Goal: Transaction & Acquisition: Purchase product/service

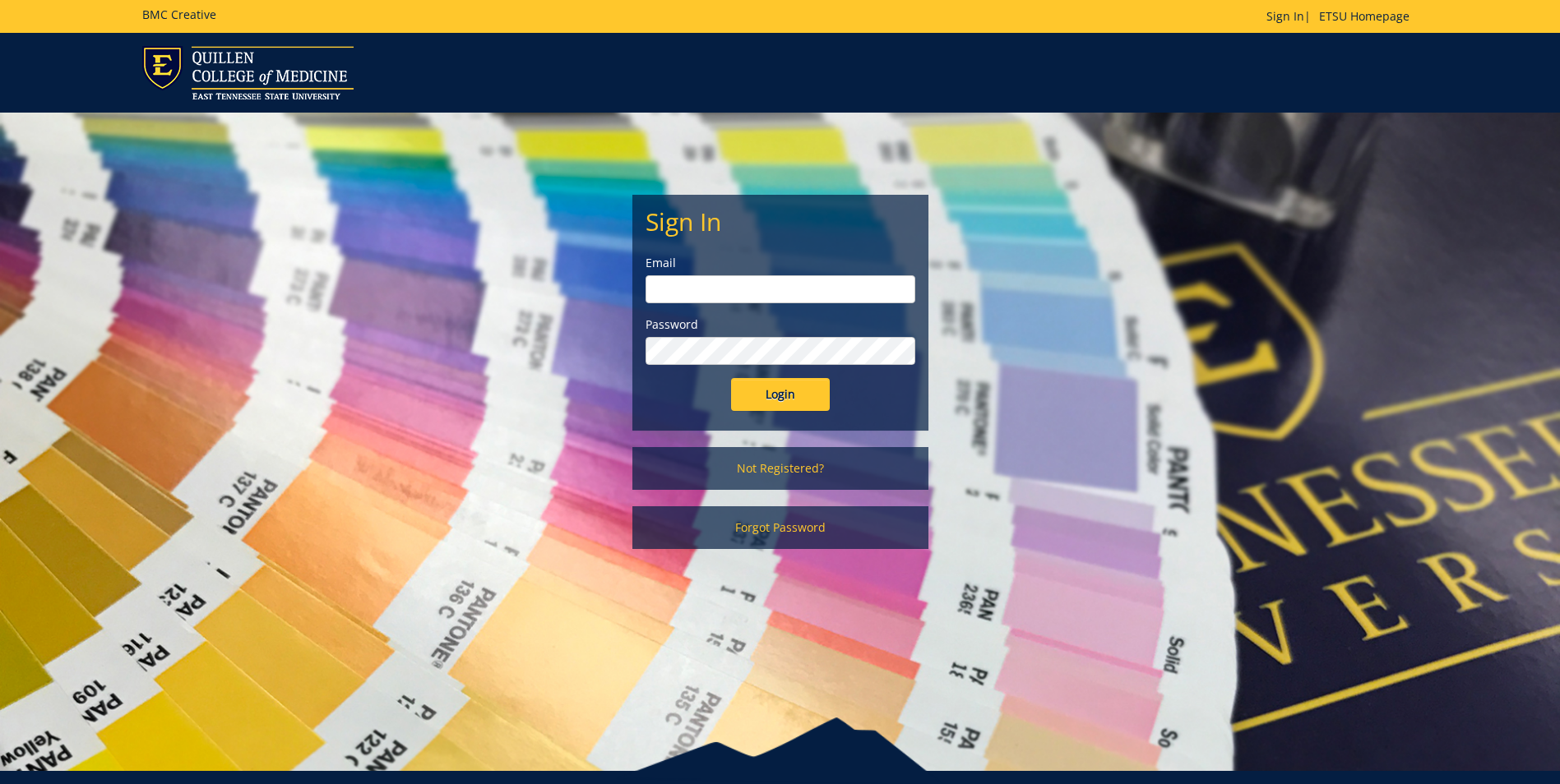
click at [785, 281] on input "email" at bounding box center [780, 289] width 270 height 28
type input "[EMAIL_ADDRESS][DOMAIN_NAME]"
click at [731, 378] on input "Login" at bounding box center [780, 394] width 99 height 33
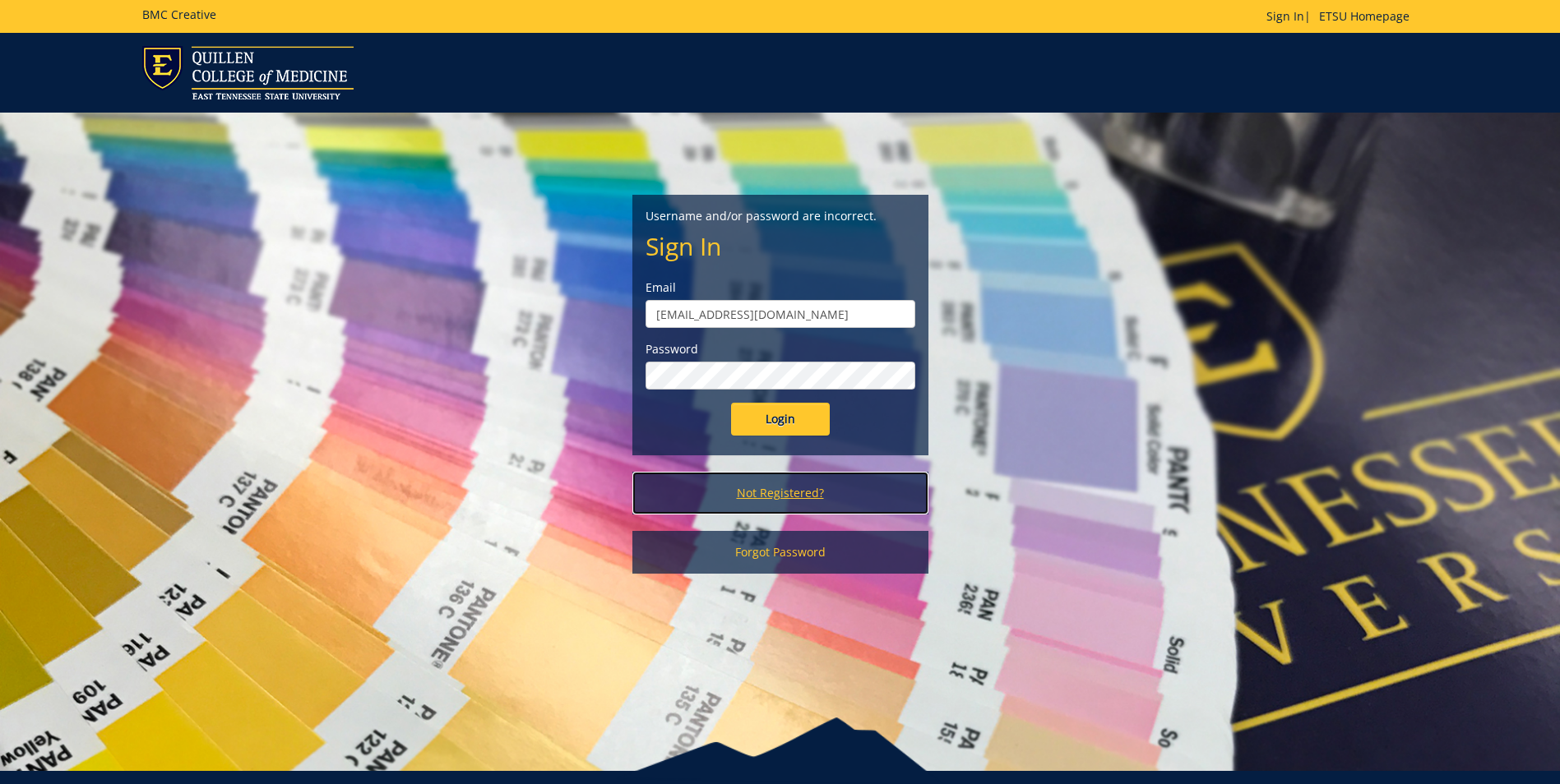
click at [784, 494] on link "Not Registered?" at bounding box center [780, 493] width 296 height 43
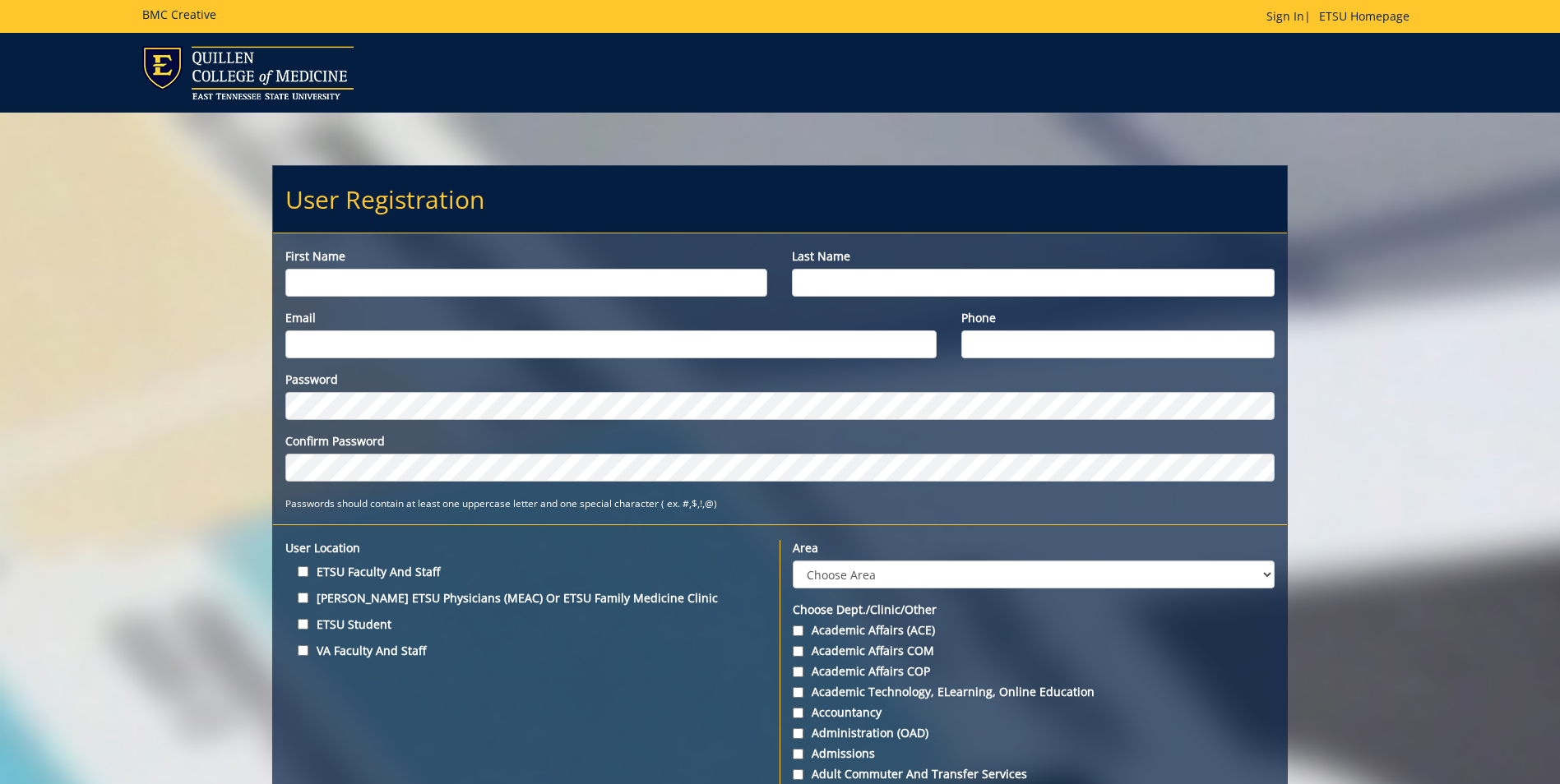
click at [500, 281] on input "First name" at bounding box center [526, 282] width 482 height 28
type input "[PERSON_NAME]"
type input "Vandergriff"
type input "vandergriffc@etsu.edu"
type input "423.900.3159"
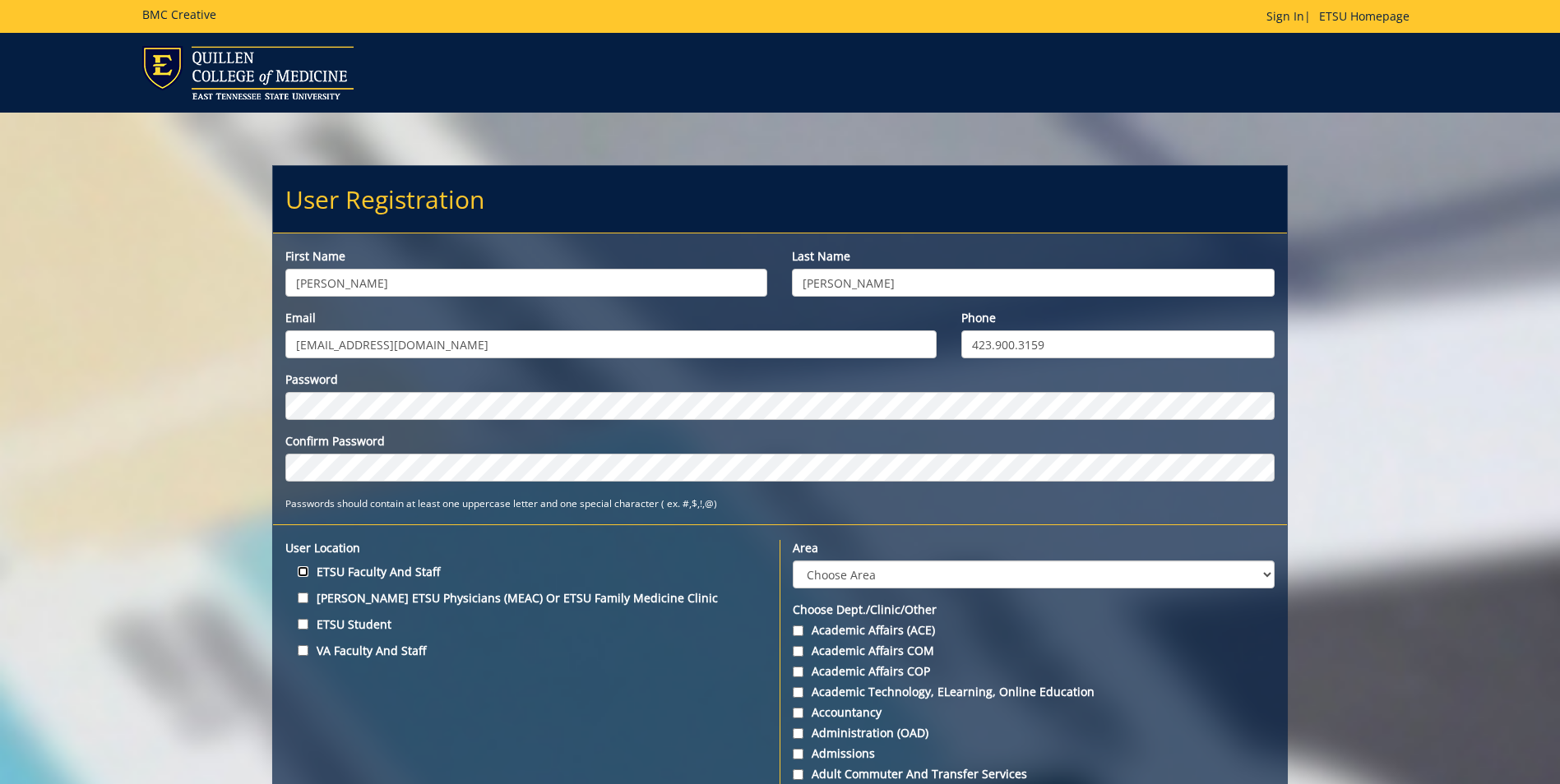
click at [302, 572] on input "ETSU Faculty and Staff" at bounding box center [302, 572] width 10 height 10
checkbox input "true"
click at [1242, 577] on select "Choose Area Administration Advancement (ADM) BucSports Business & Finance Clemm…" at bounding box center [1033, 573] width 481 height 28
select select "11"
click at [793, 560] on select "Choose Area Administration Advancement (ADM) BucSports Business & Finance Clemm…" at bounding box center [1033, 573] width 481 height 28
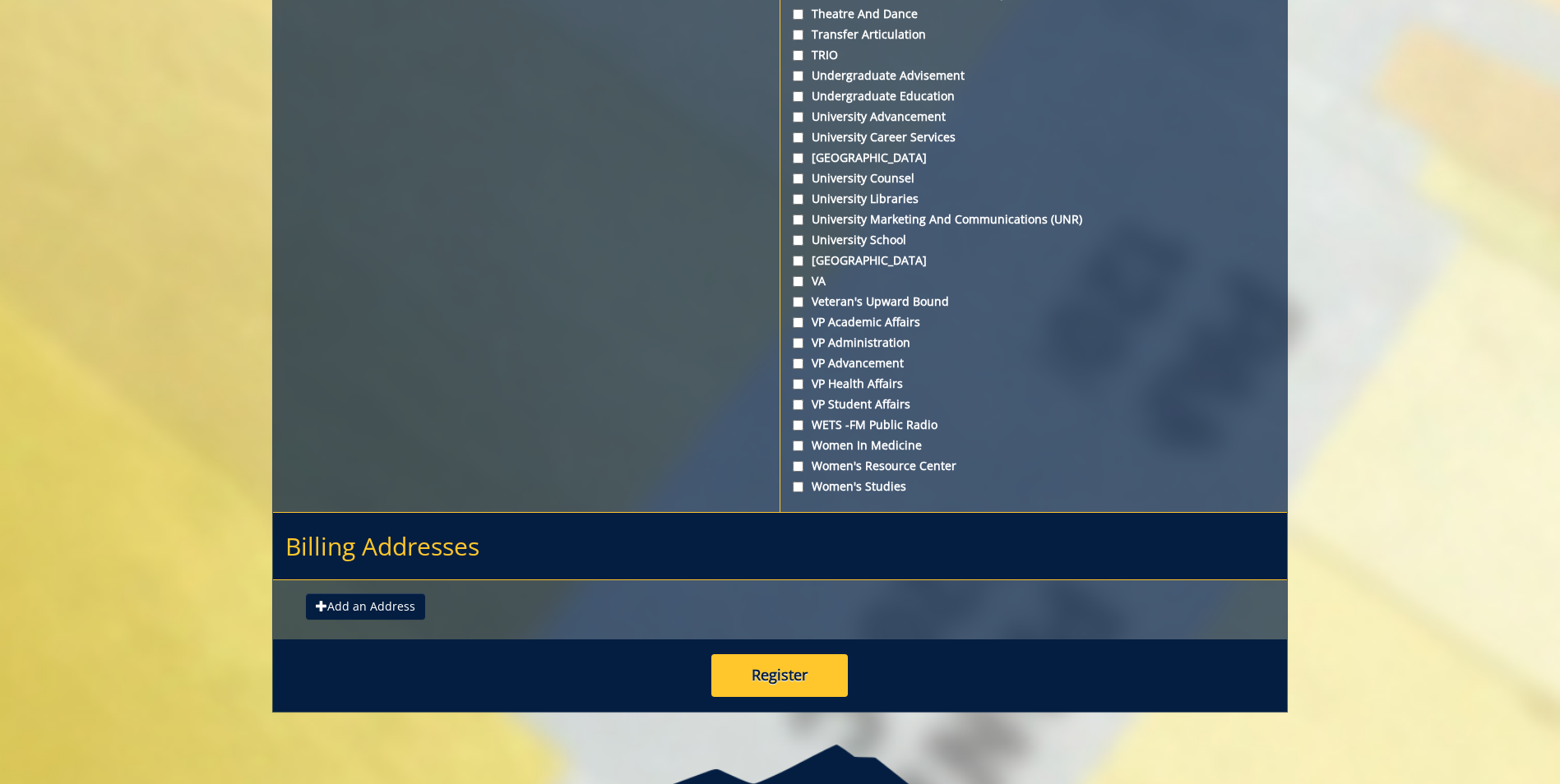
scroll to position [5919, 0]
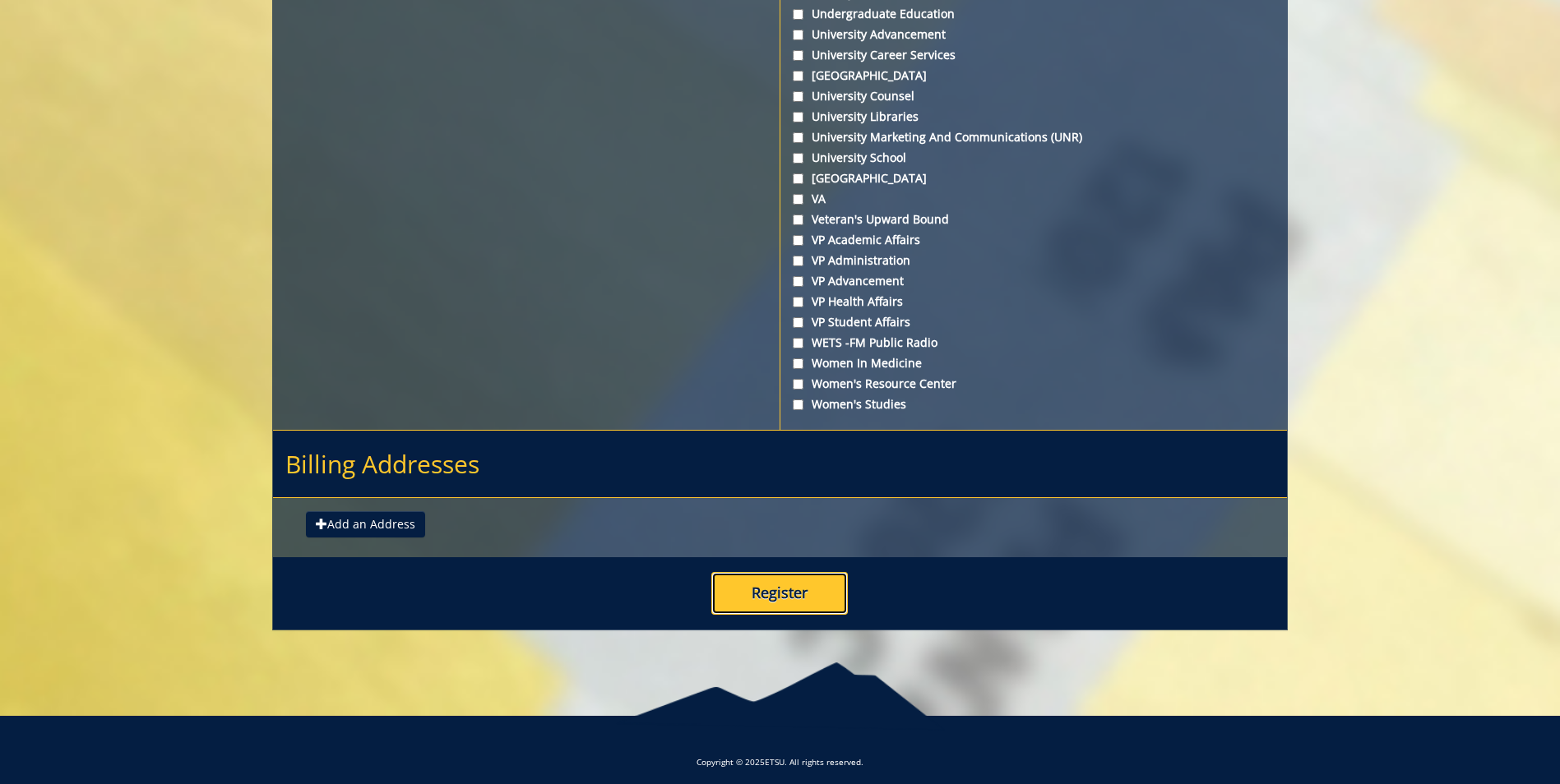
click at [805, 592] on button "Register" at bounding box center [779, 593] width 136 height 43
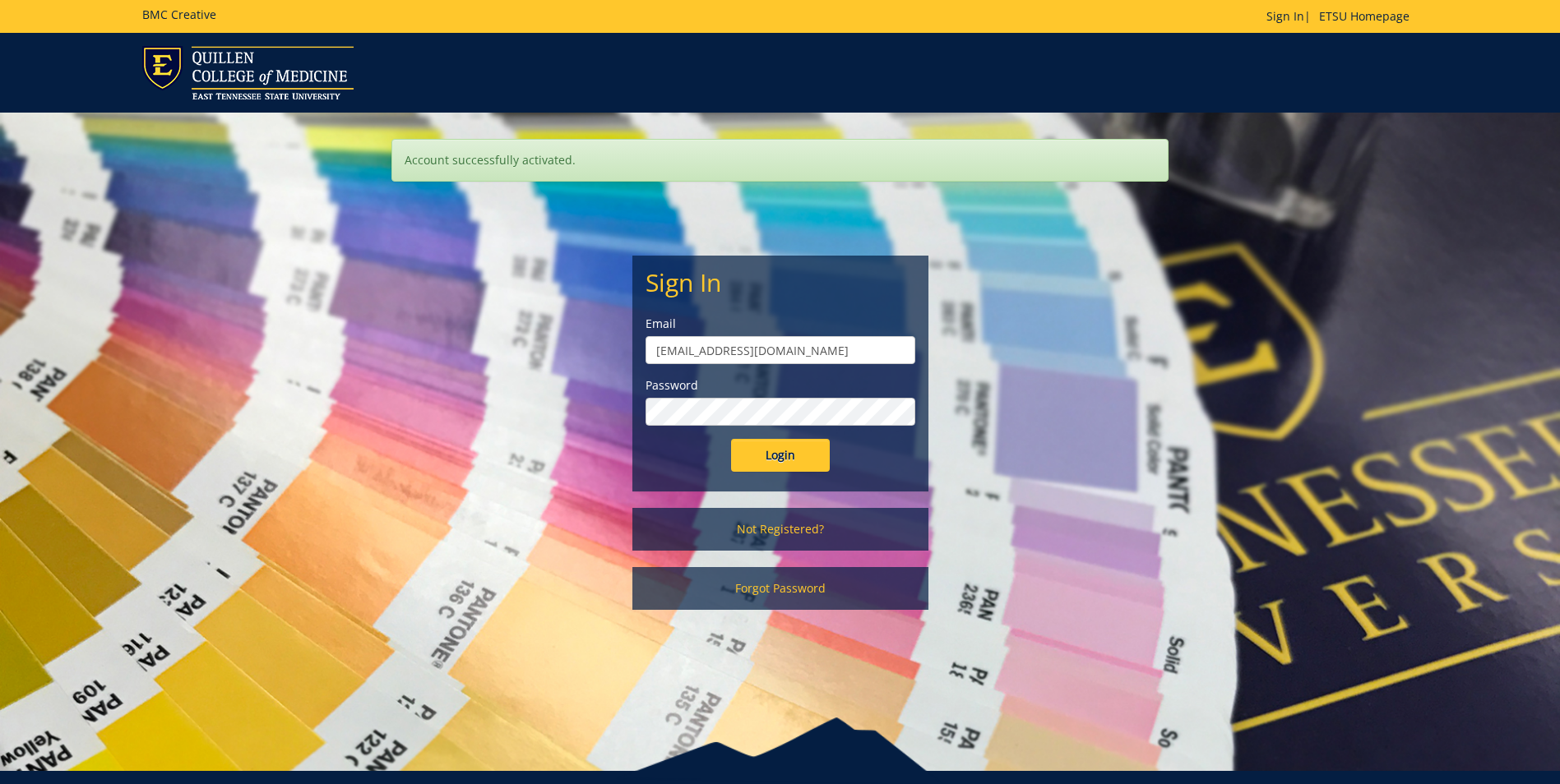
click at [731, 439] on input "Login" at bounding box center [780, 455] width 99 height 33
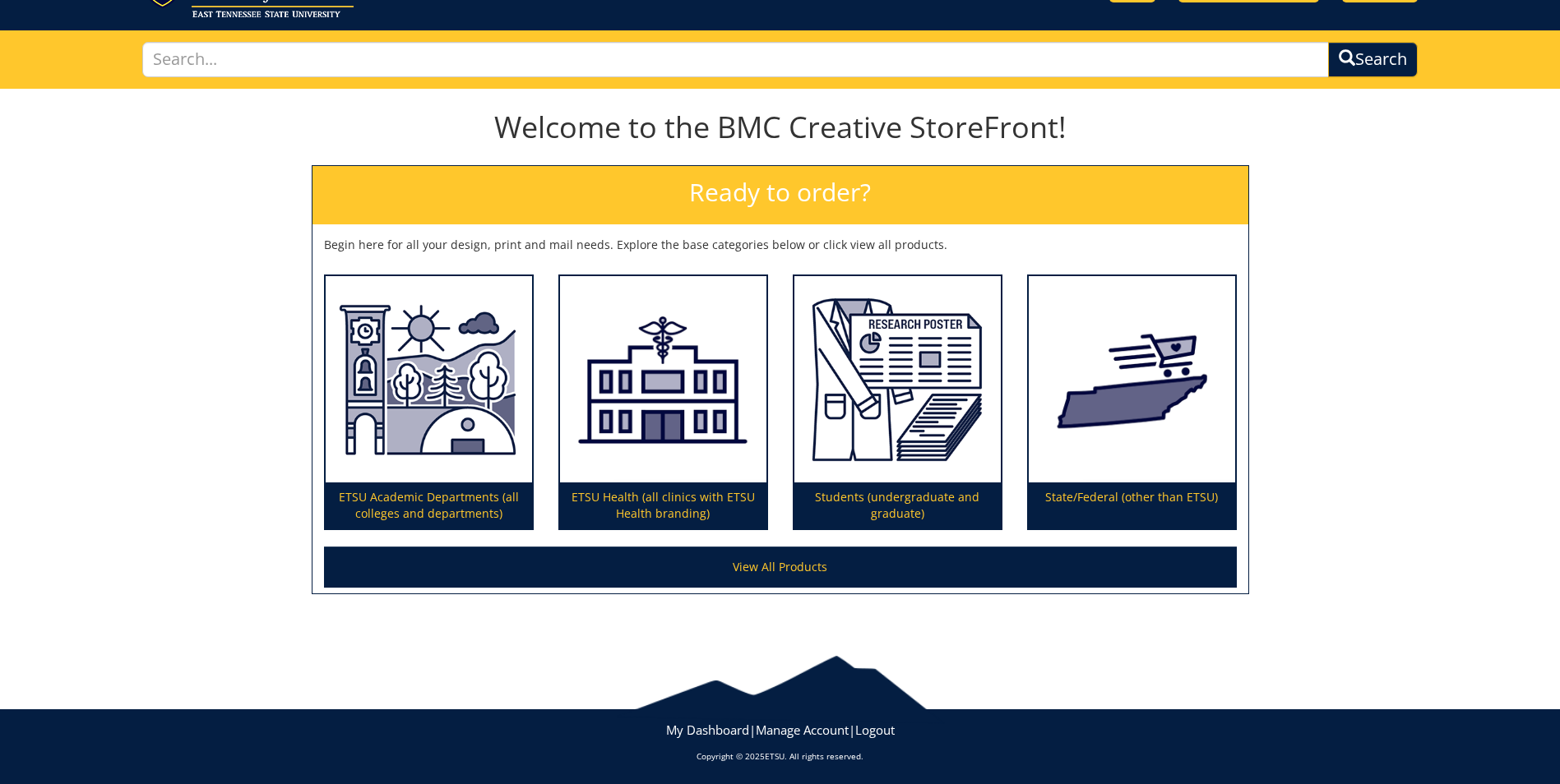
scroll to position [85, 0]
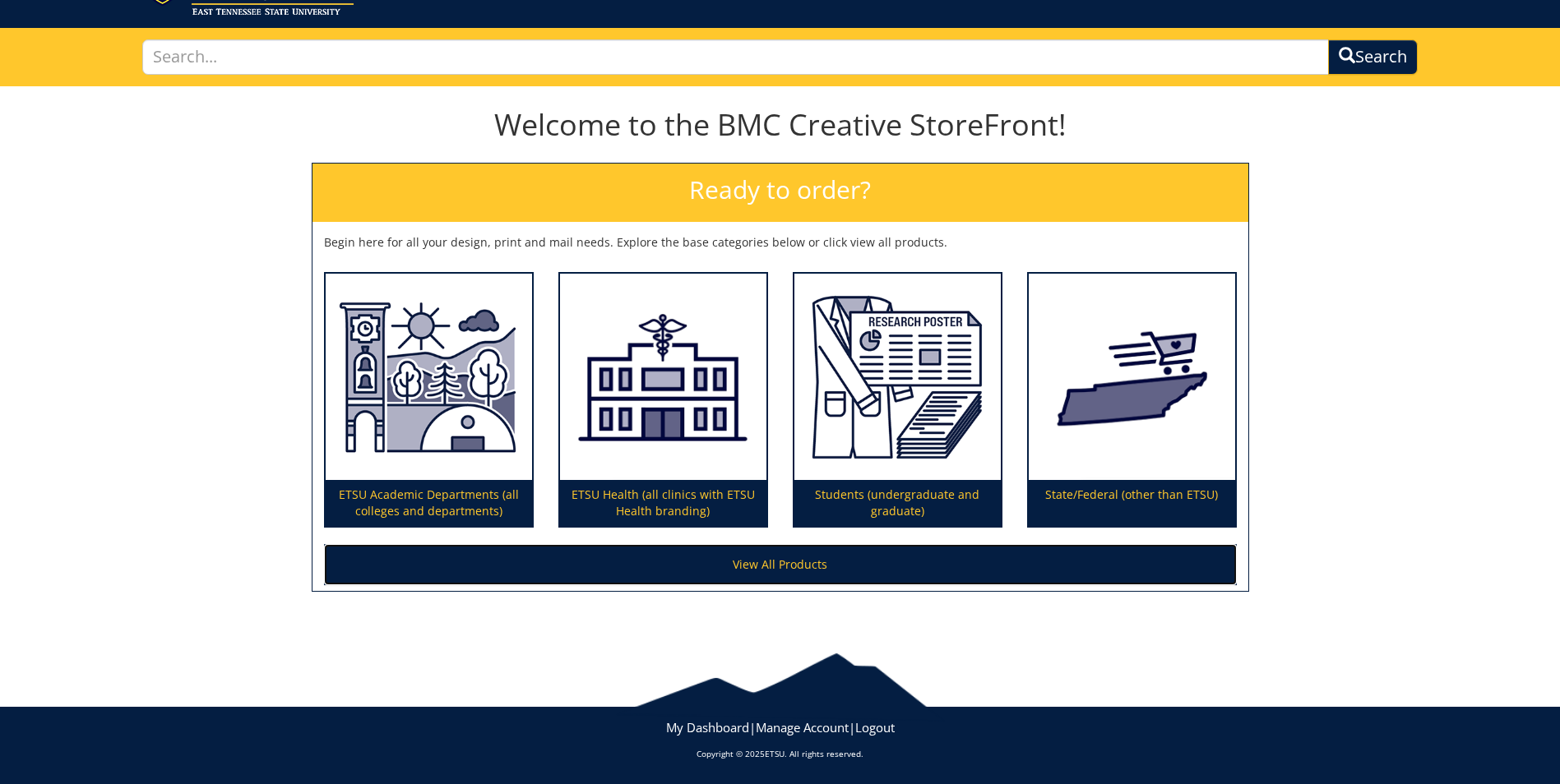
click at [742, 567] on link "View All Products" at bounding box center [780, 564] width 913 height 41
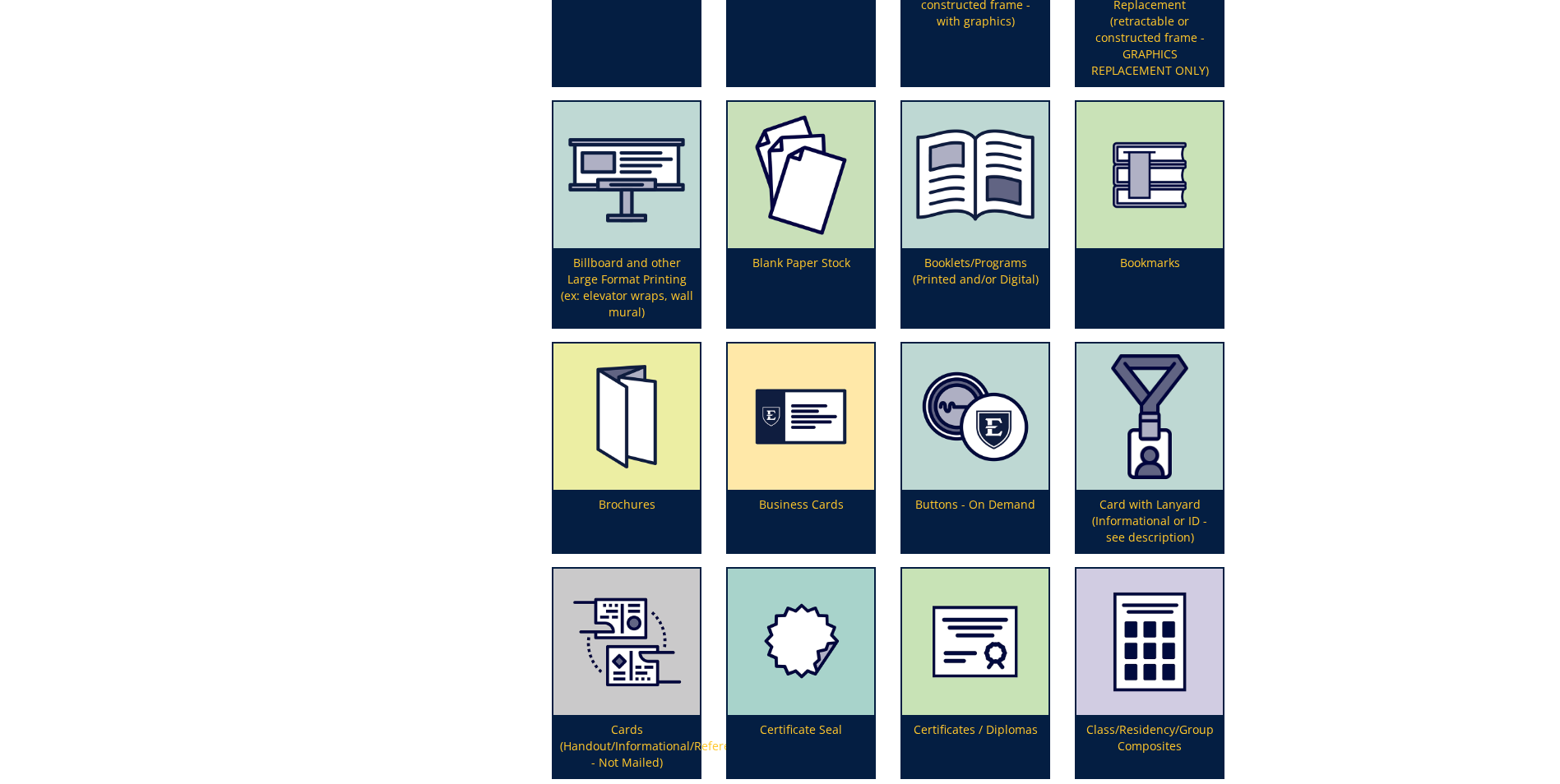
scroll to position [575, 0]
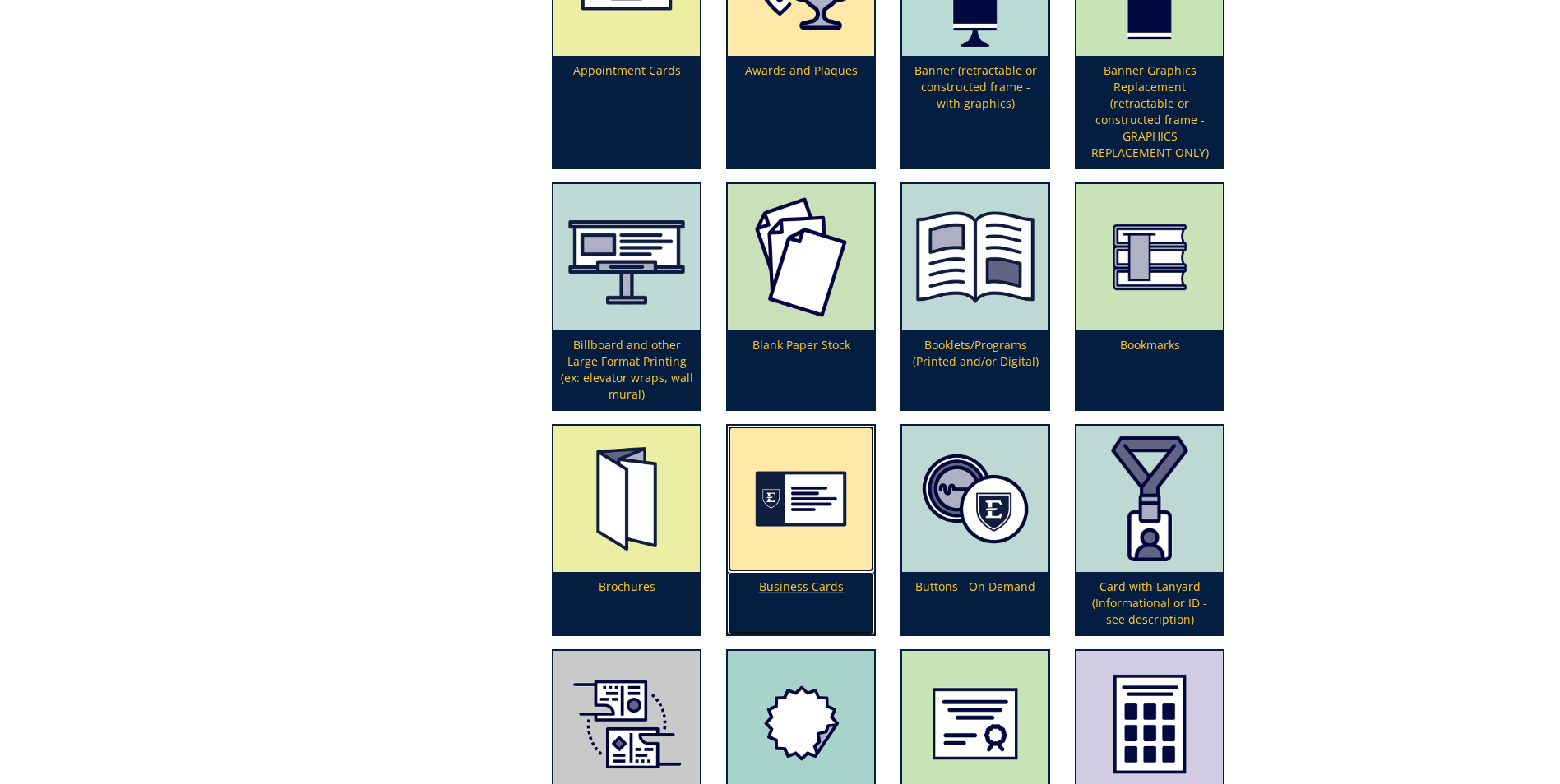
click at [777, 583] on p "Business Cards" at bounding box center [801, 604] width 147 height 63
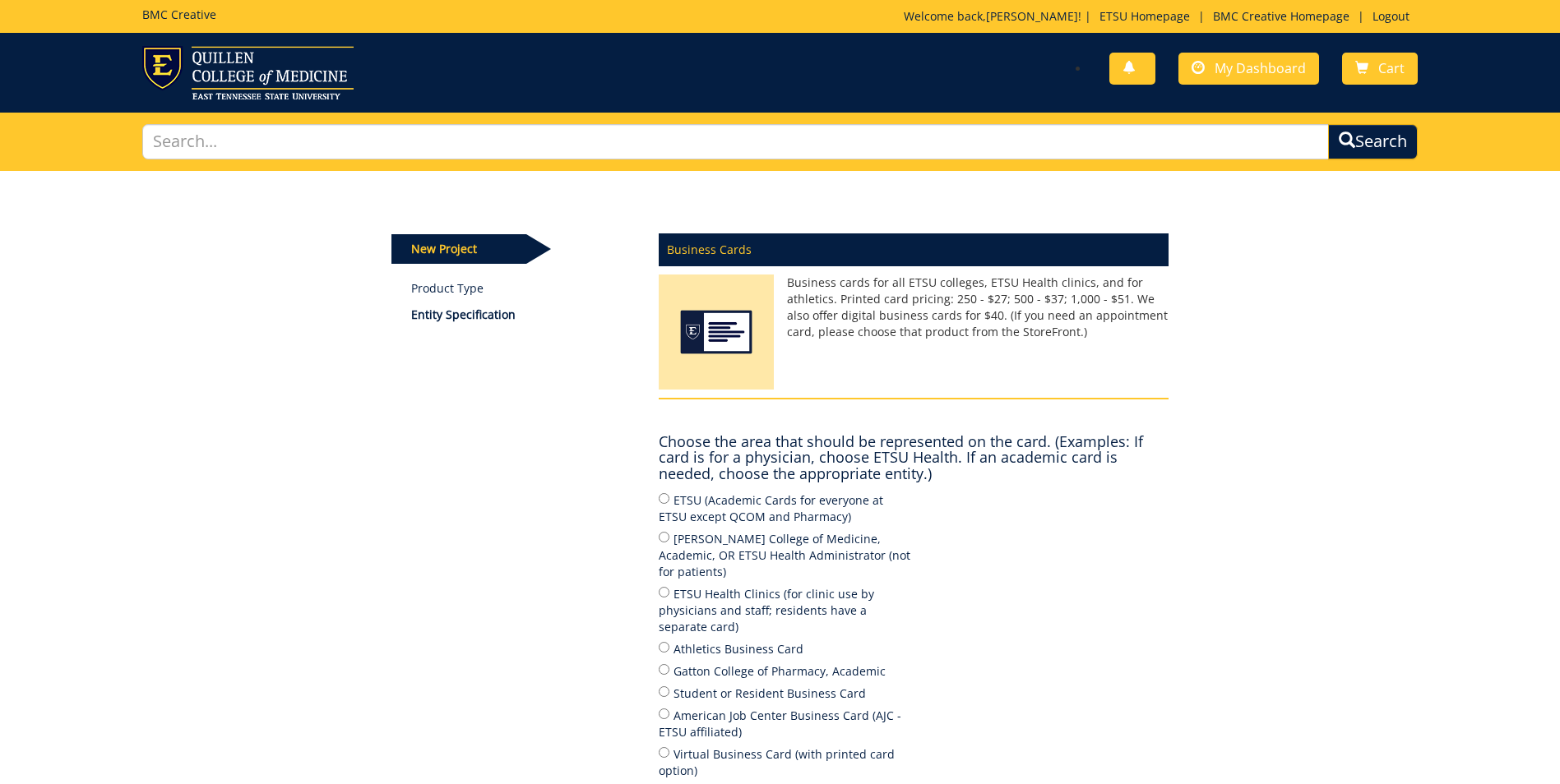
scroll to position [82, 0]
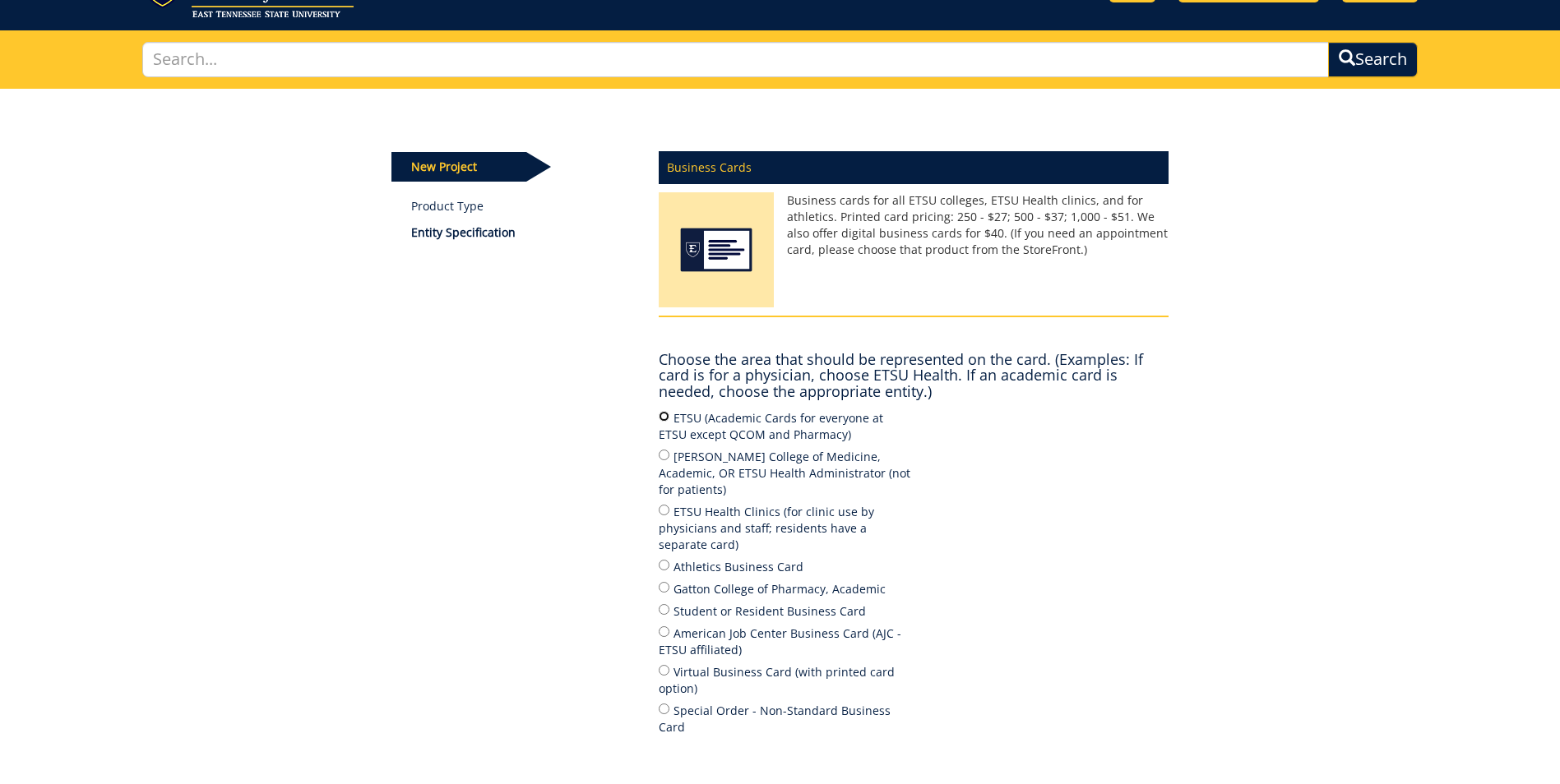
click at [664, 417] on input "ETSU (Academic Cards for everyone at ETSU except QCOM and Pharmacy)" at bounding box center [663, 415] width 10 height 10
radio input "true"
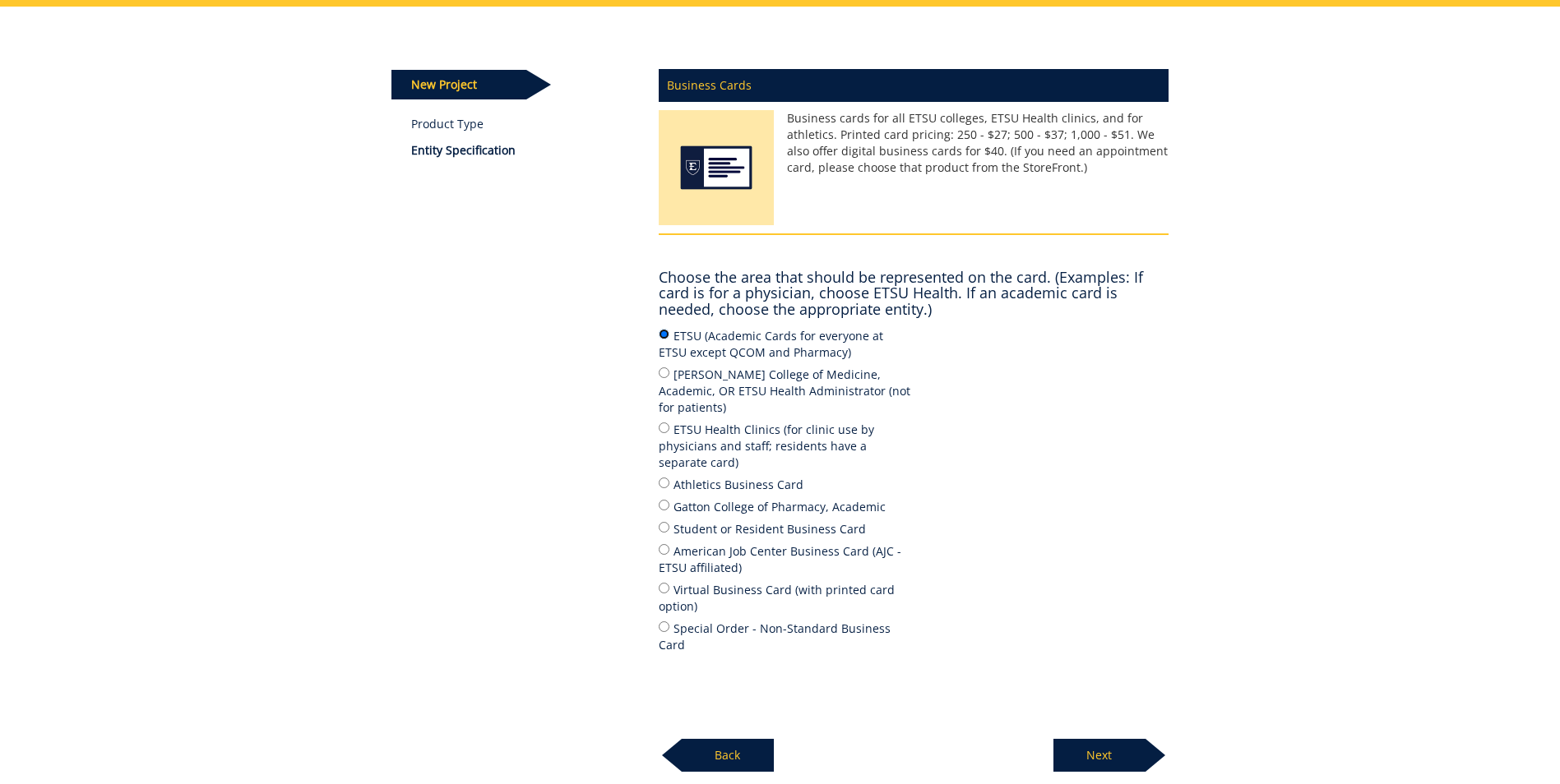
scroll to position [247, 0]
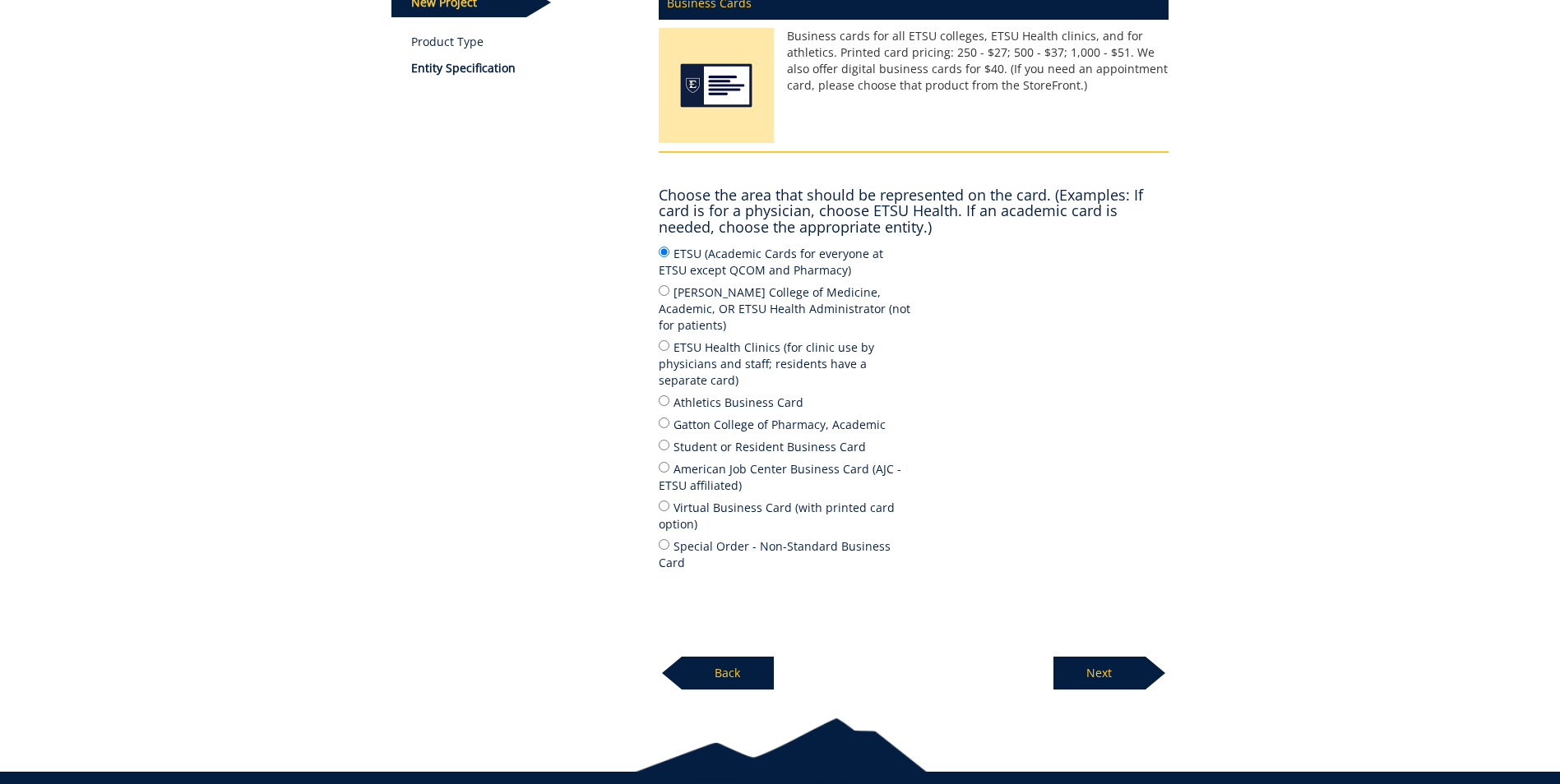
click at [1095, 656] on p "Next" at bounding box center [1099, 673] width 92 height 33
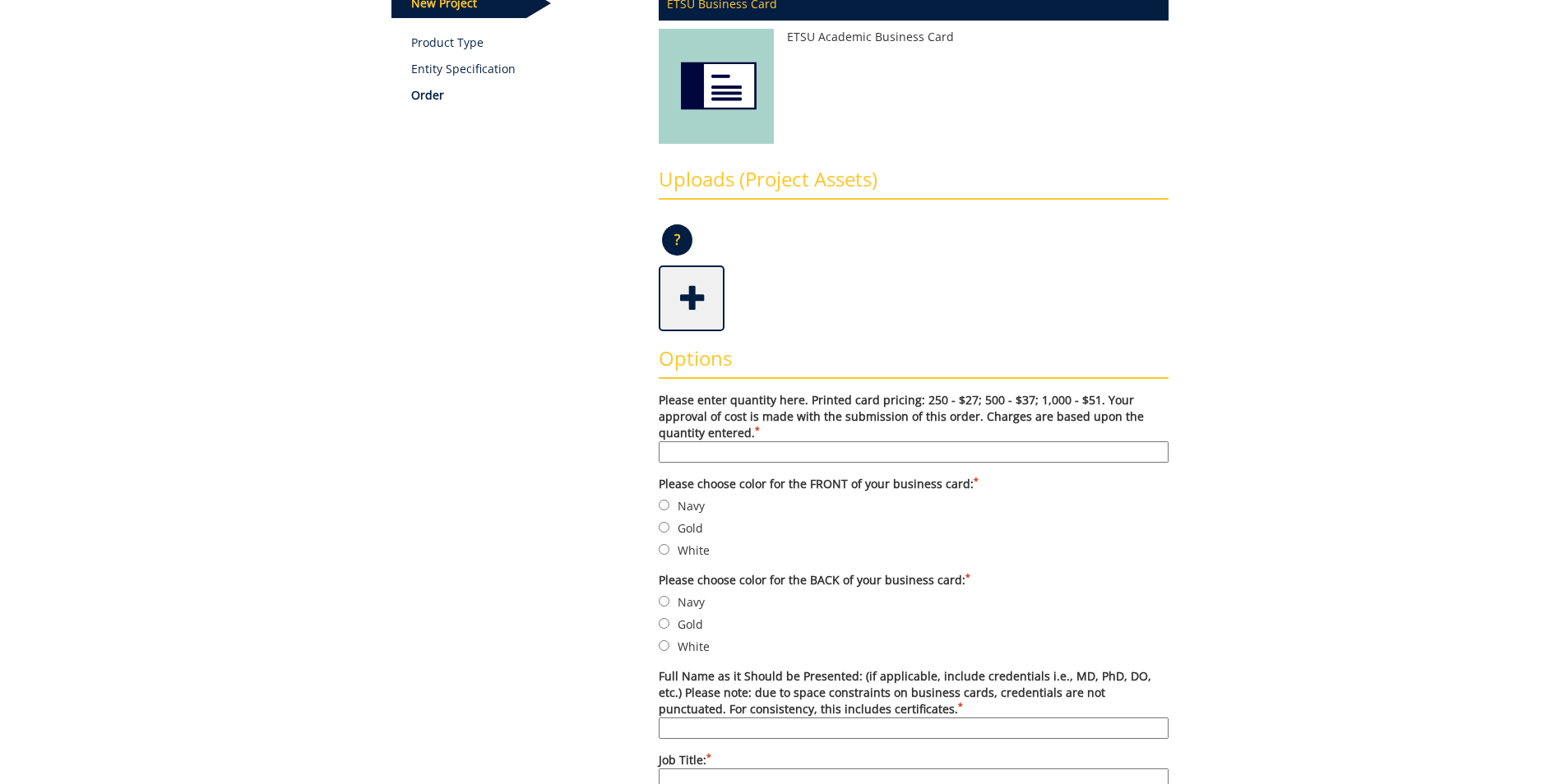
scroll to position [165, 0]
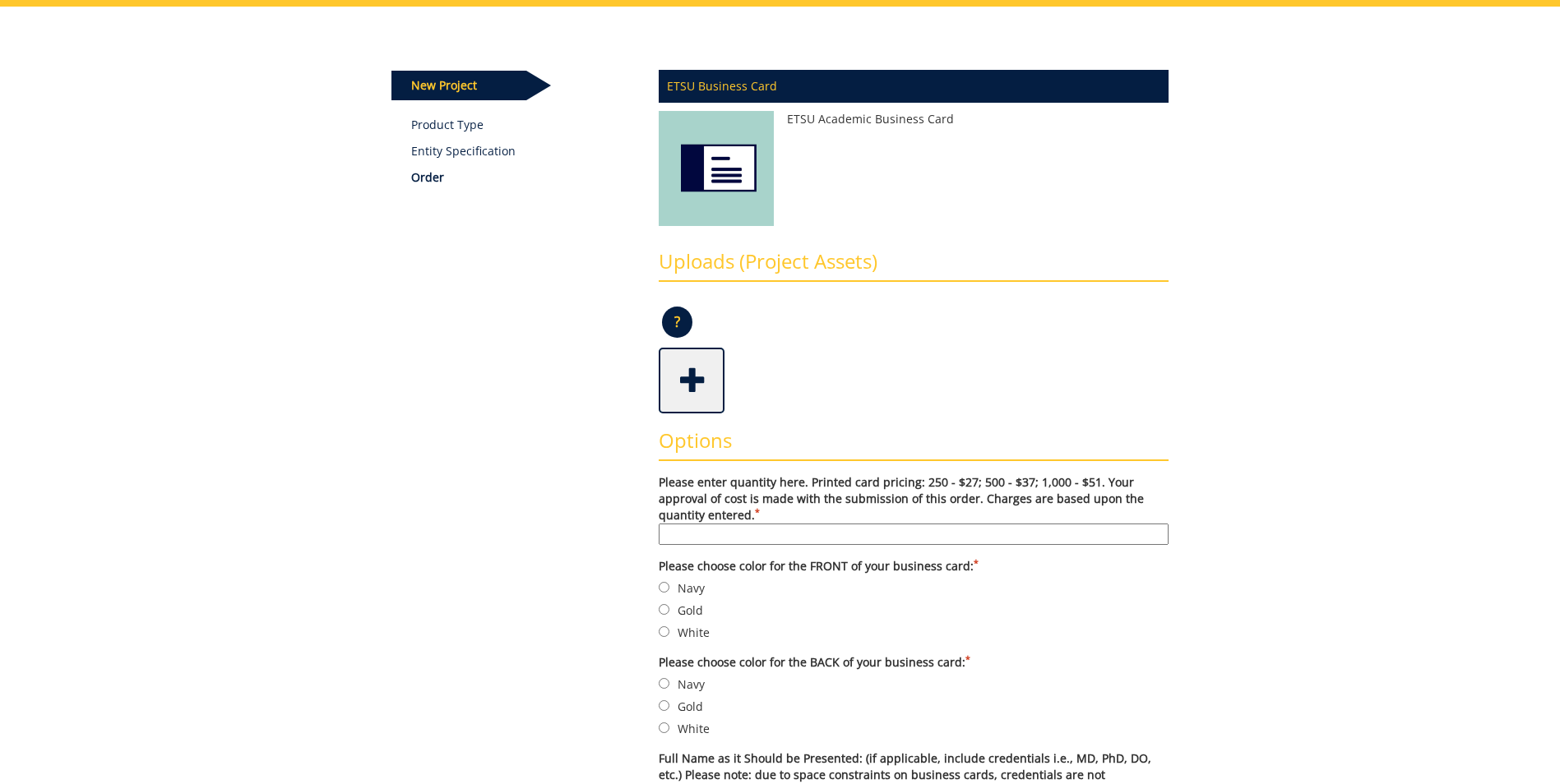
click at [693, 382] on span at bounding box center [693, 379] width 66 height 57
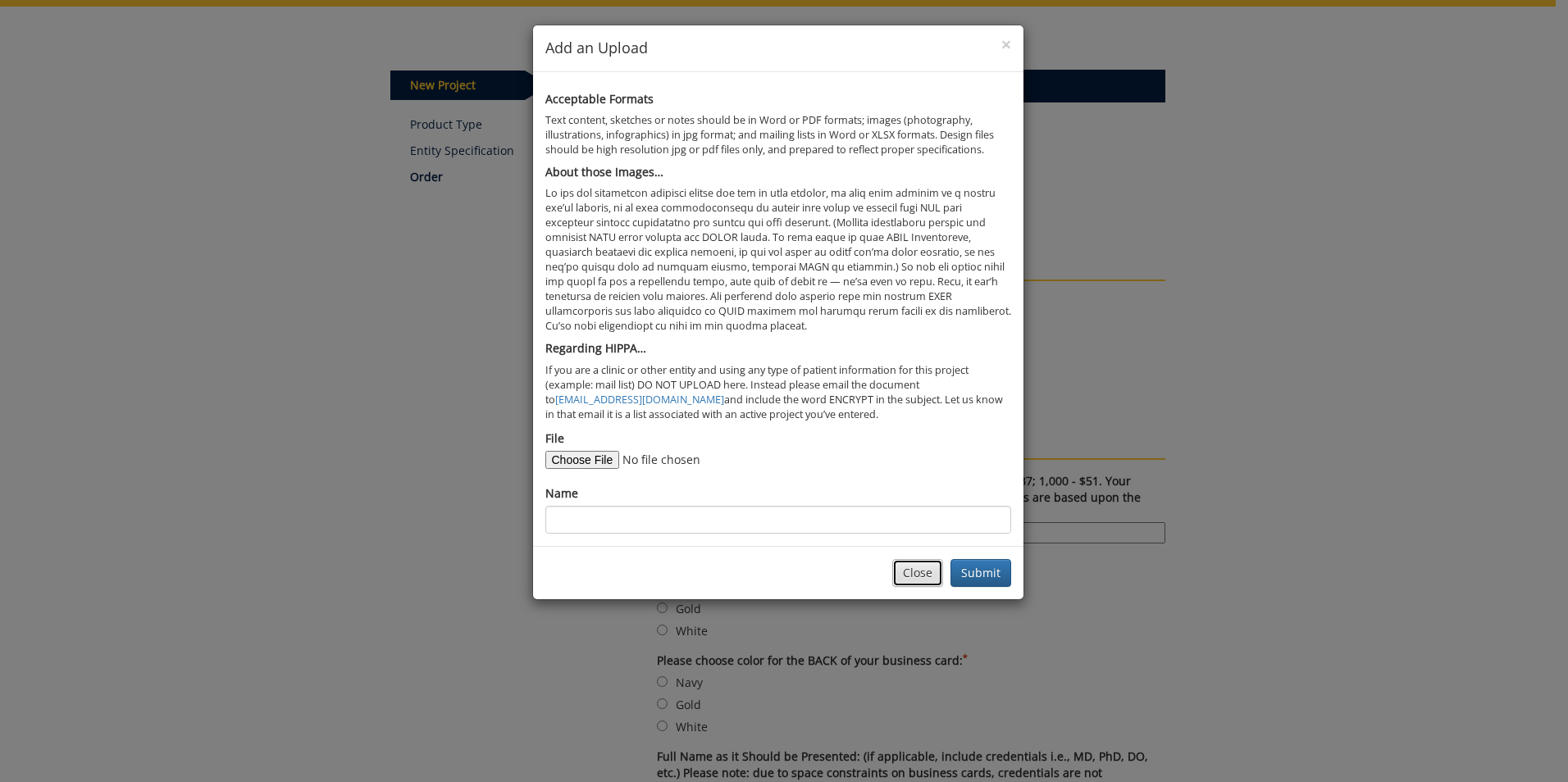
click at [931, 571] on button "Close" at bounding box center [917, 572] width 50 height 28
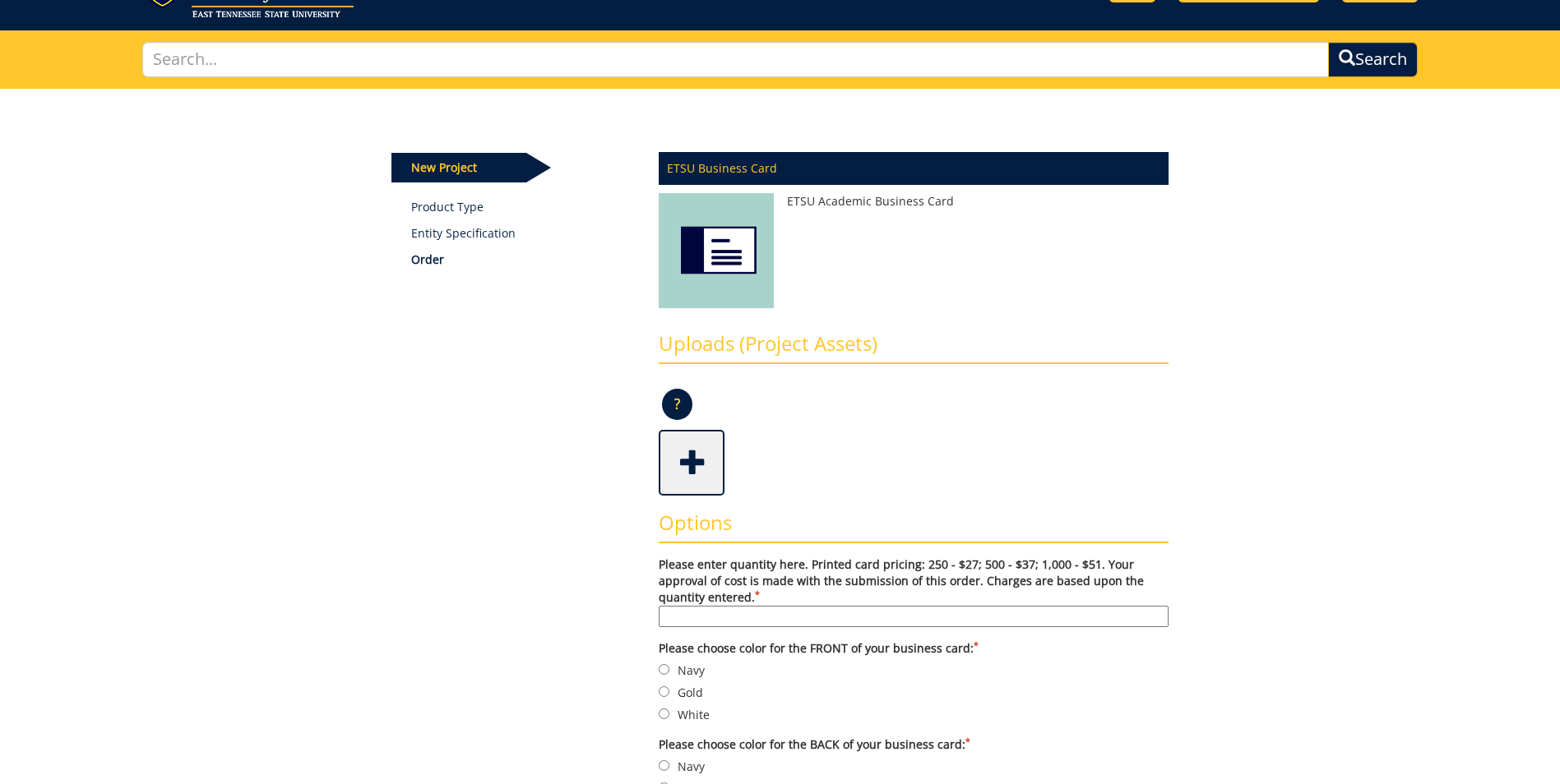
scroll to position [0, 0]
